Goal: Check status: Check status

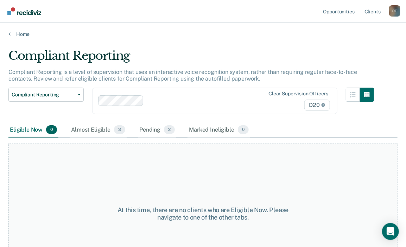
scroll to position [35, 0]
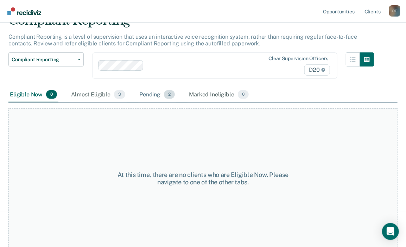
click at [163, 97] on div "Pending 2" at bounding box center [157, 94] width 38 height 15
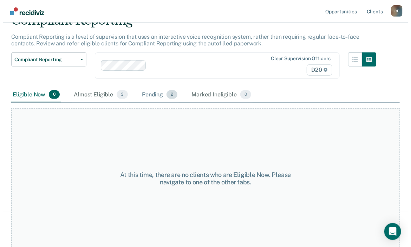
scroll to position [0, 0]
